Goal: Find specific page/section: Find specific page/section

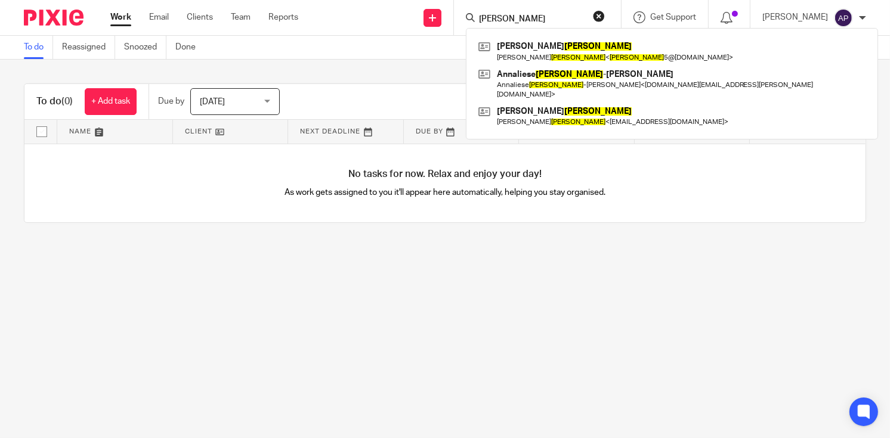
type input "[PERSON_NAME]"
click at [605, 17] on button "reset" at bounding box center [599, 16] width 12 height 12
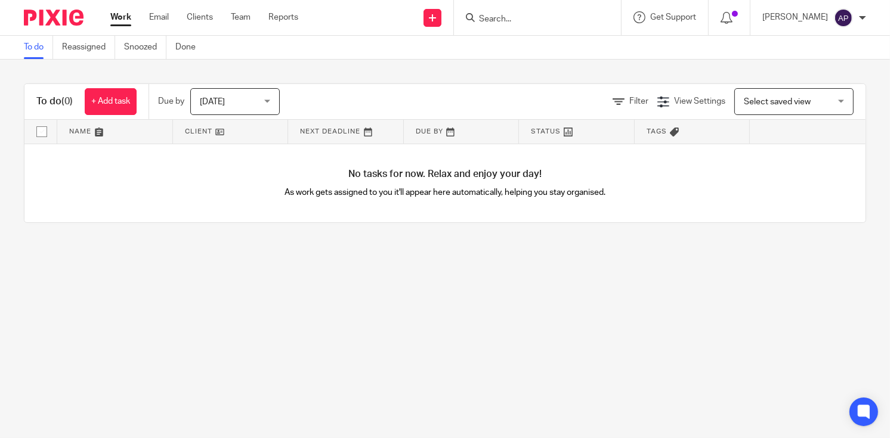
click at [525, 19] on input "Search" at bounding box center [531, 19] width 107 height 11
paste input "BLG Letting"
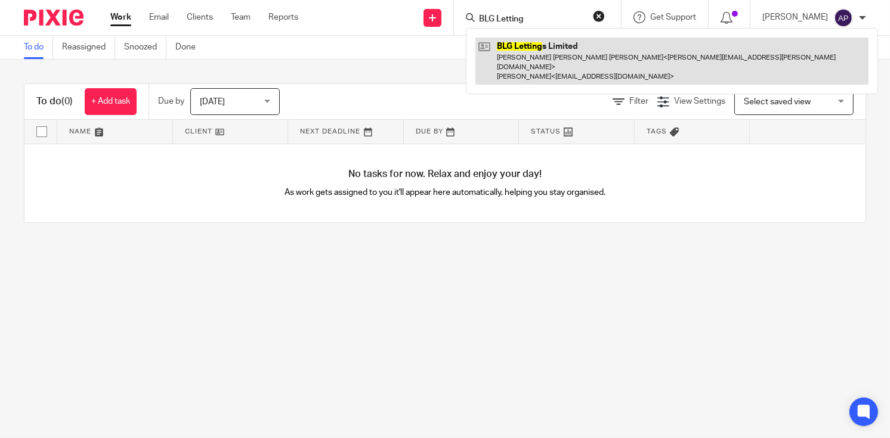
type input "BLG Letting"
click at [559, 43] on link at bounding box center [671, 61] width 393 height 47
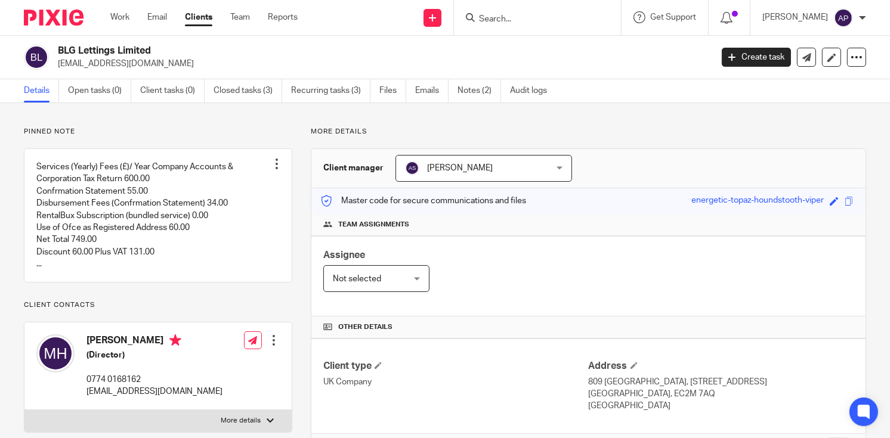
drag, startPoint x: 57, startPoint y: 49, endPoint x: 168, endPoint y: 47, distance: 110.3
click at [168, 47] on h2 "BLG Lettings Limited" at bounding box center [316, 51] width 516 height 13
copy h2 "BLG Lettings Limited"
